Goal: Book appointment/travel/reservation

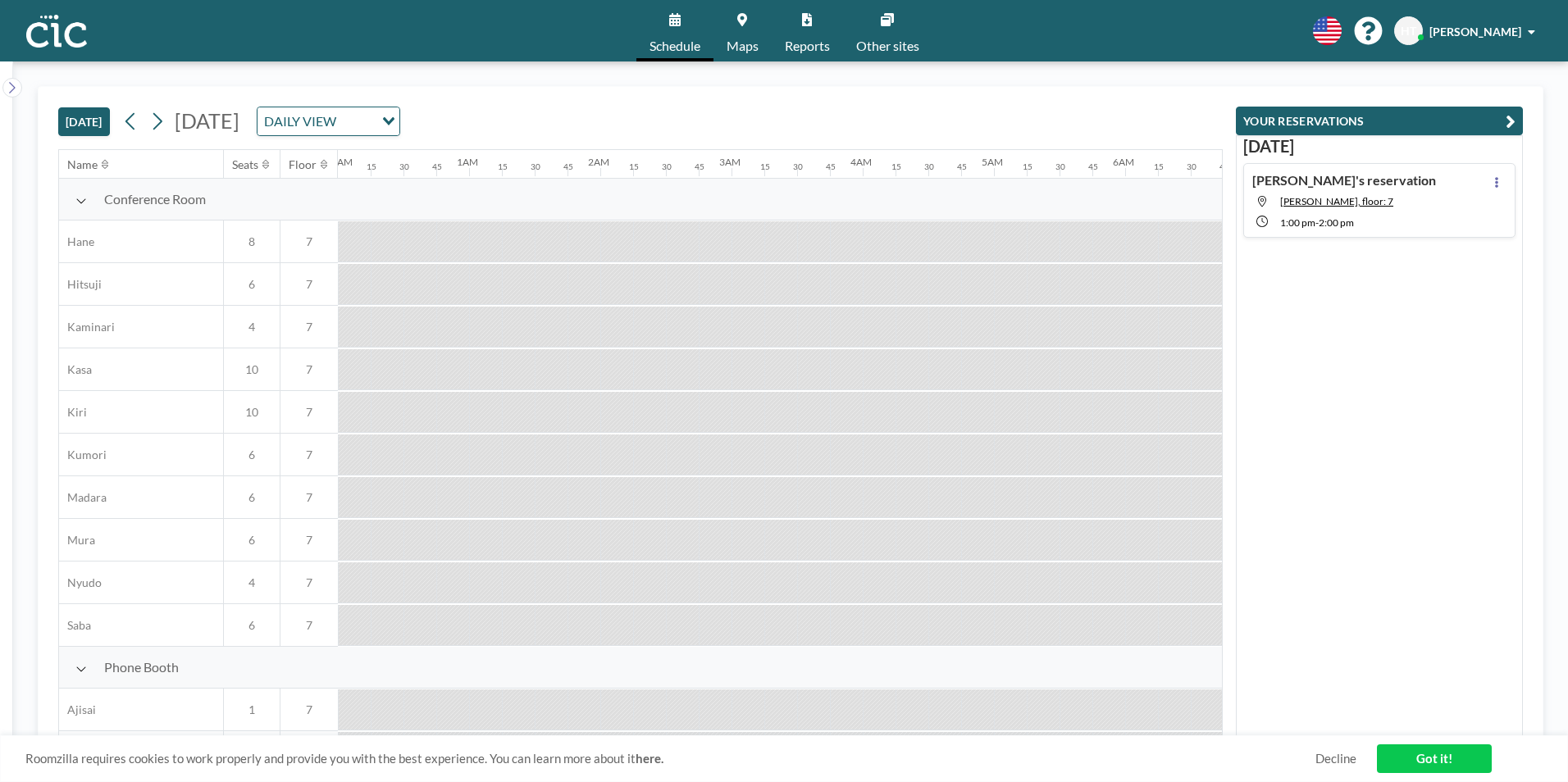
scroll to position [0, 2275]
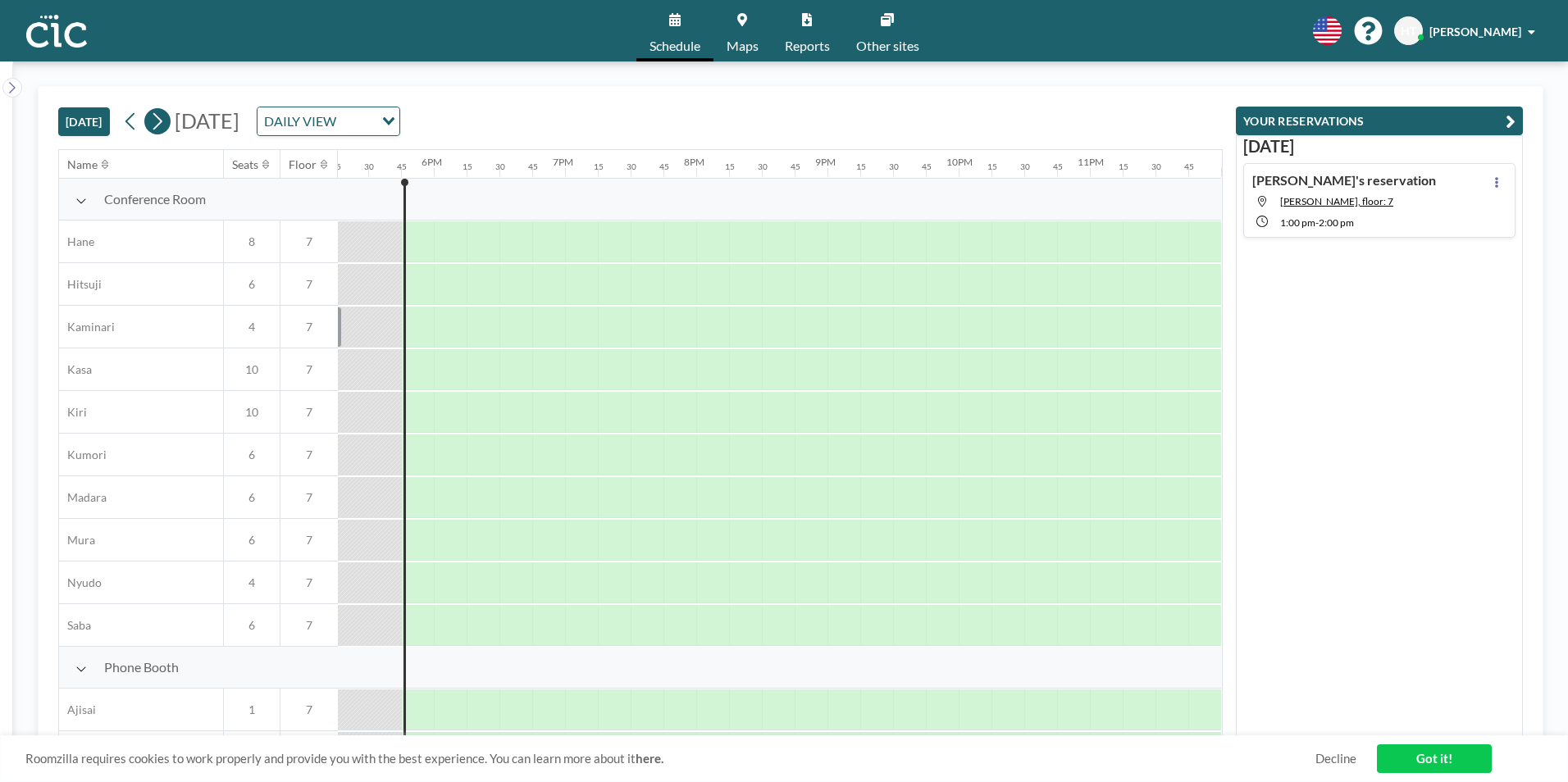
click at [162, 122] on icon at bounding box center [156, 121] width 15 height 25
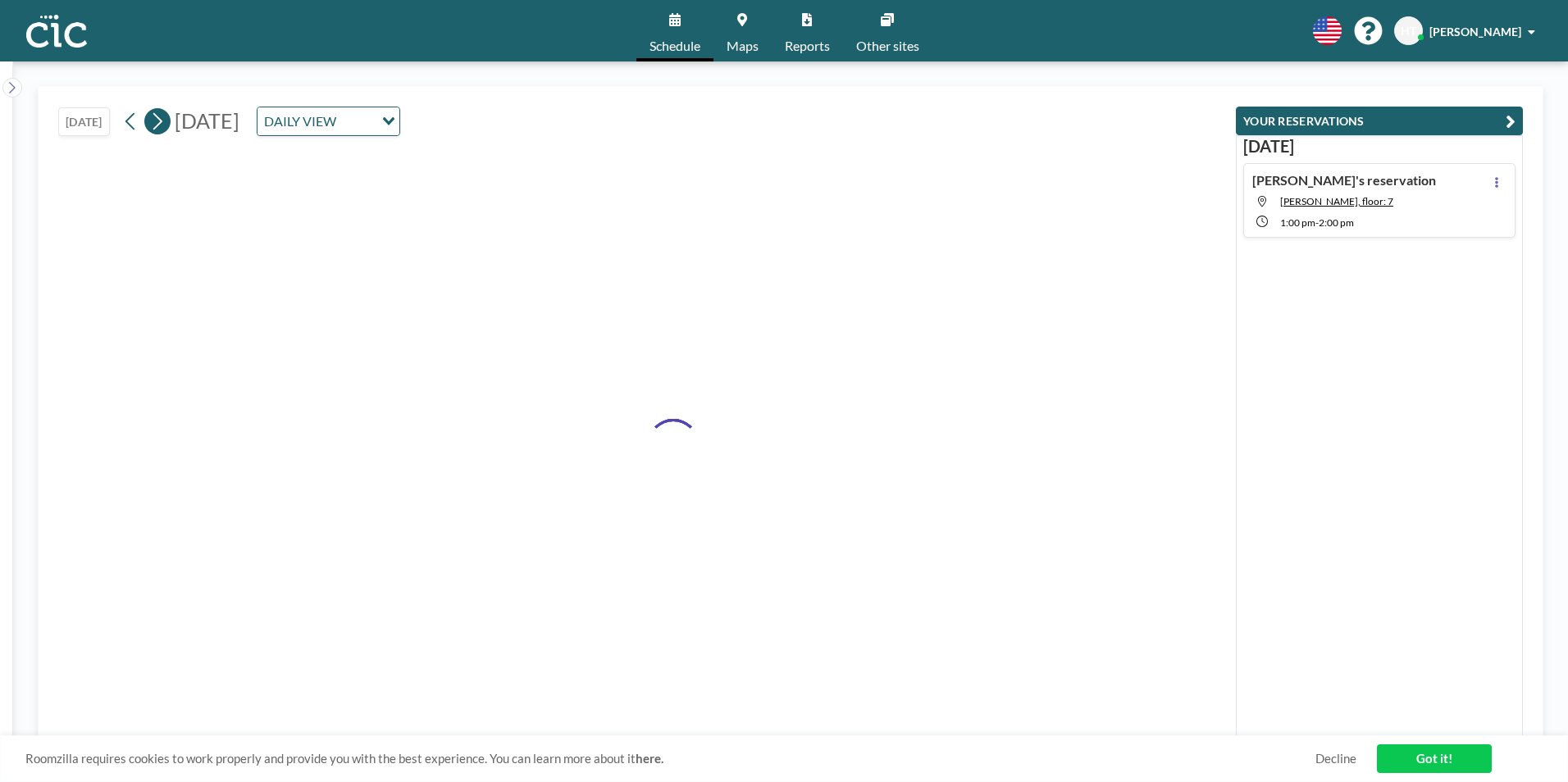
click at [162, 122] on icon at bounding box center [156, 121] width 15 height 25
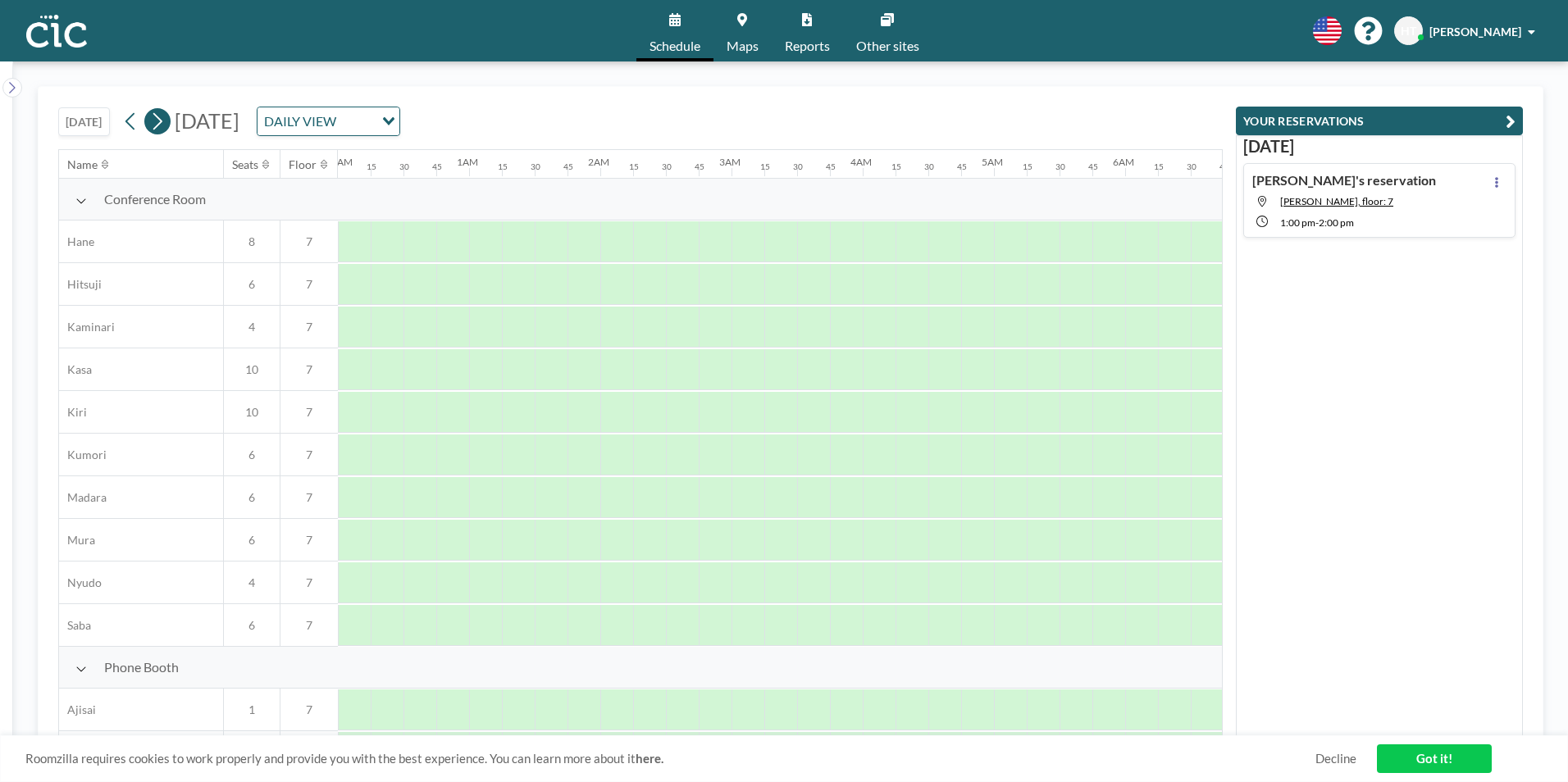
scroll to position [0, 0]
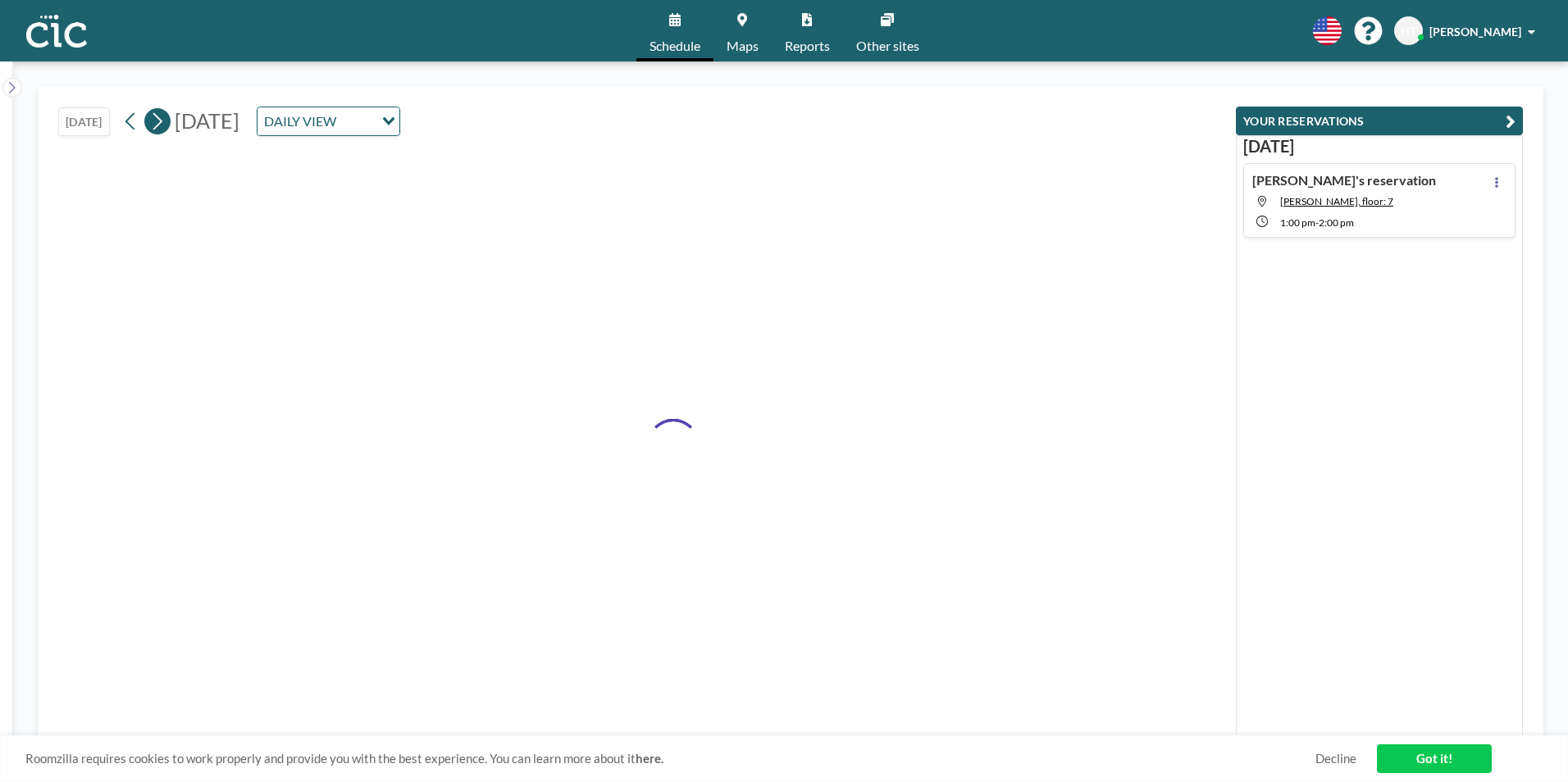
click at [162, 122] on icon at bounding box center [156, 121] width 15 height 25
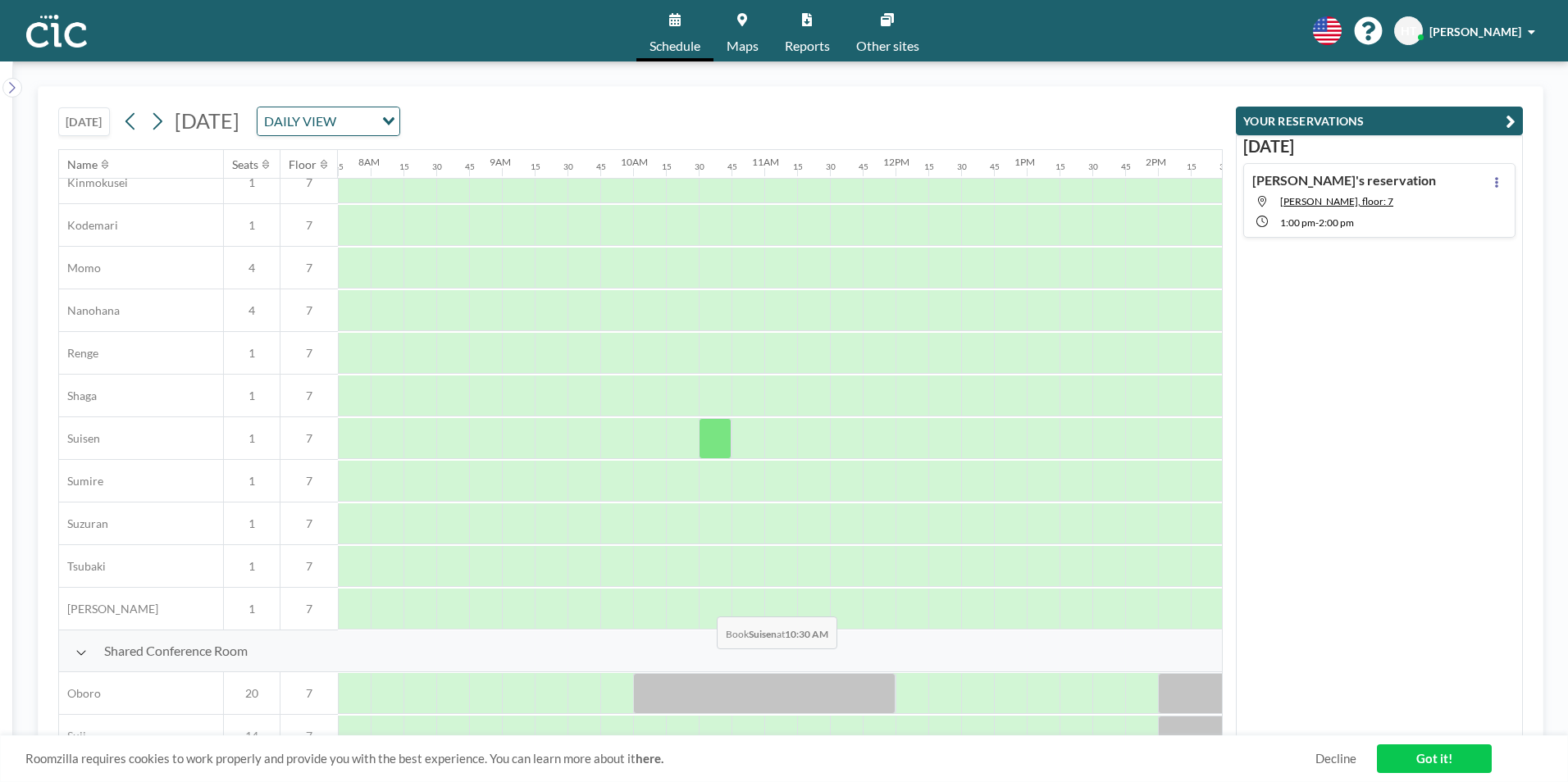
scroll to position [983, 1017]
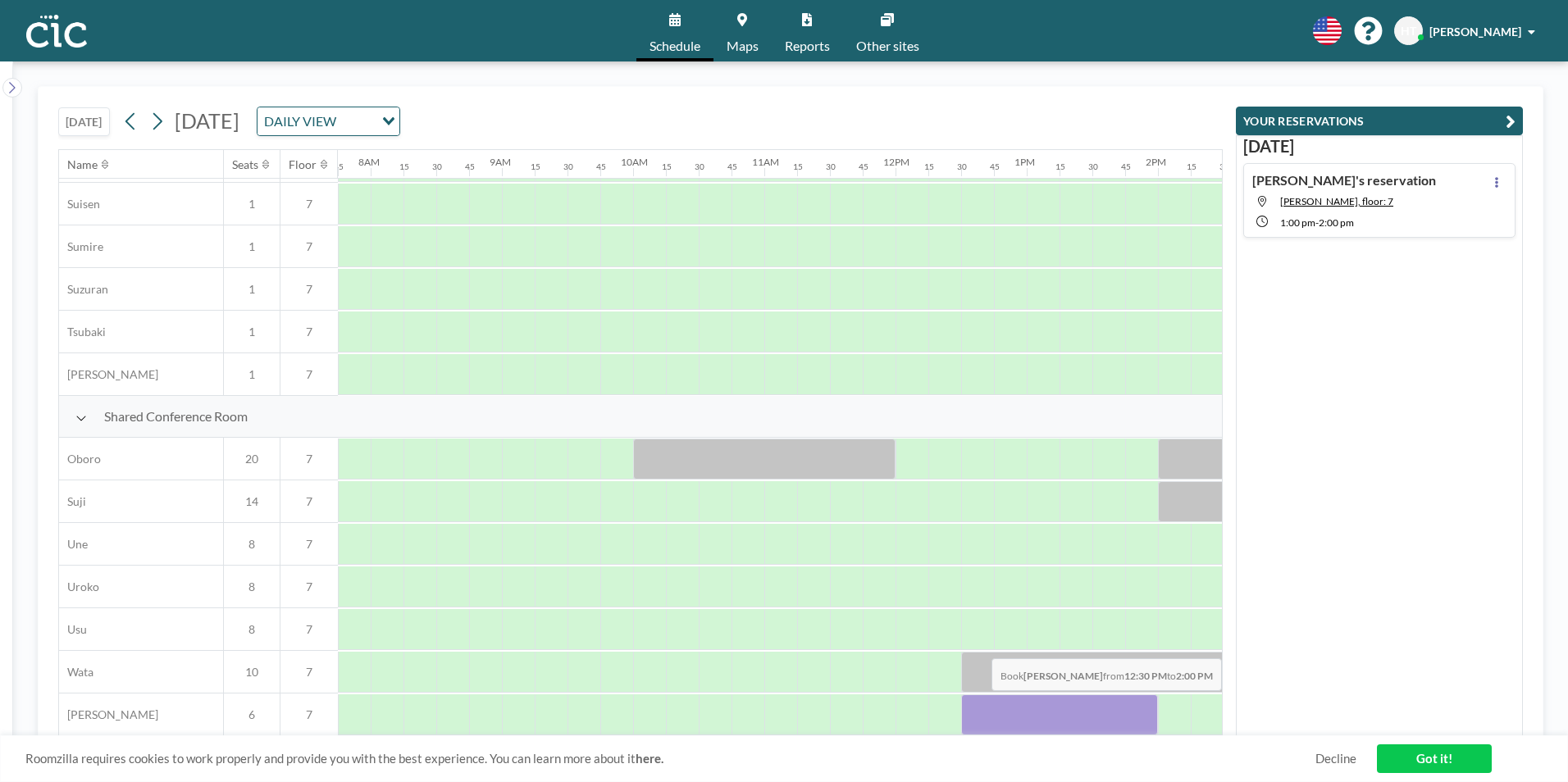
drag, startPoint x: 970, startPoint y: 703, endPoint x: 1130, endPoint y: 703, distance: 160.0
click at [1130, 703] on div at bounding box center [1059, 714] width 196 height 41
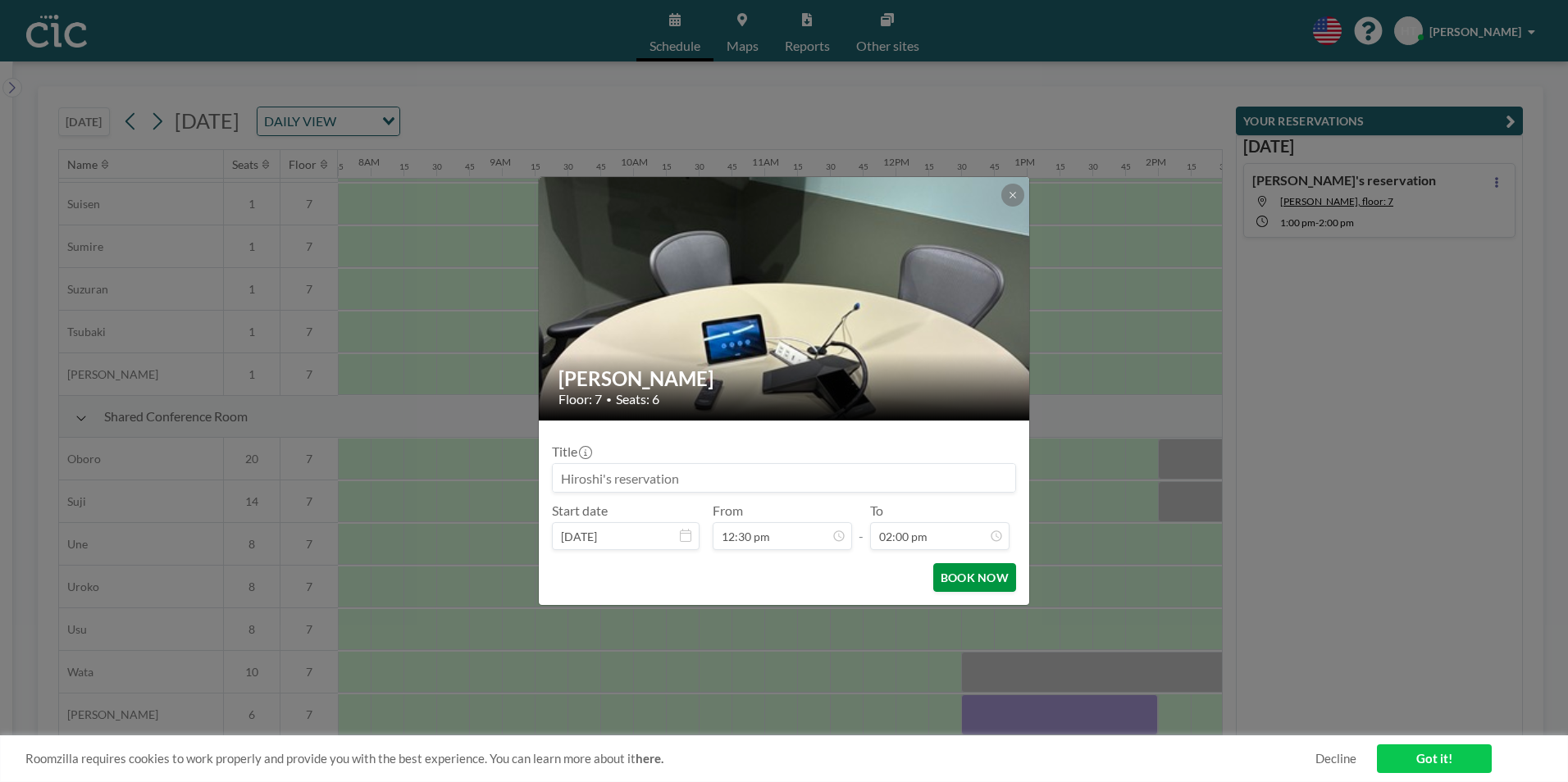
click at [959, 581] on button "BOOK NOW" at bounding box center [974, 578] width 83 height 29
